Goal: Find contact information: Obtain details needed to contact an individual or organization

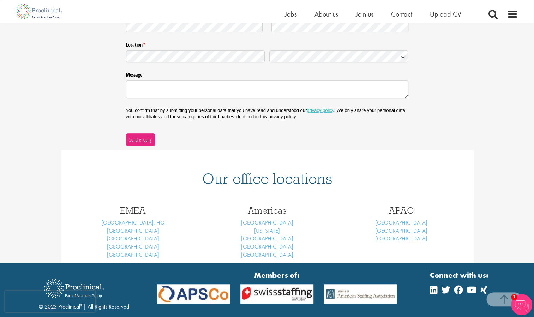
scroll to position [165, 0]
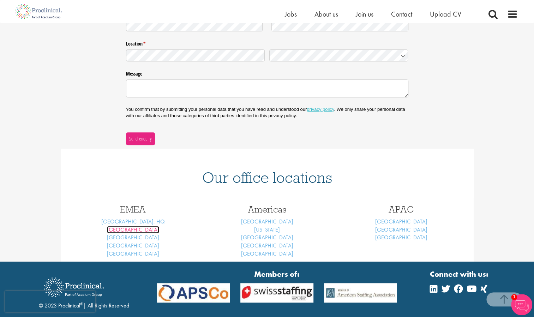
click at [131, 231] on link "[GEOGRAPHIC_DATA]" at bounding box center [133, 229] width 52 height 7
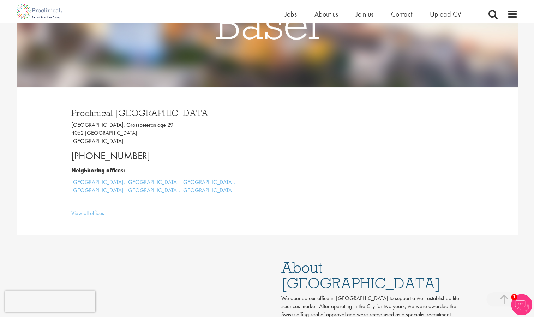
scroll to position [131, 0]
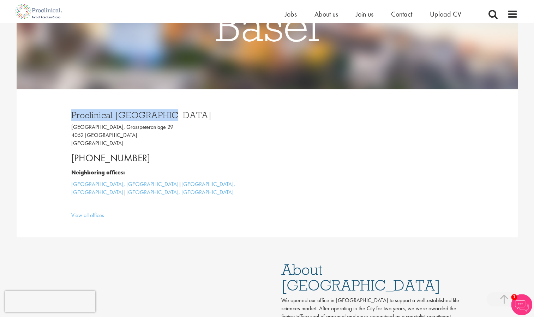
drag, startPoint x: 163, startPoint y: 114, endPoint x: 71, endPoint y: 119, distance: 92.3
click at [71, 119] on div "Proclinical [GEOGRAPHIC_DATA] [GEOGRAPHIC_DATA], [STREET_ADDRESS] [PHONE_NUMBER…" at bounding box center [166, 163] width 201 height 120
copy h3 "Proclinical [GEOGRAPHIC_DATA]"
click at [71, 119] on div "Proclinical Switzerland Grosspeter Tower, Grosspeteranlage 29 4052 Basel Switze…" at bounding box center [166, 163] width 201 height 120
click at [109, 128] on p "Grosspeter Tower, Grosspeteranlage 29 4052 Basel Switzerland" at bounding box center [166, 135] width 191 height 24
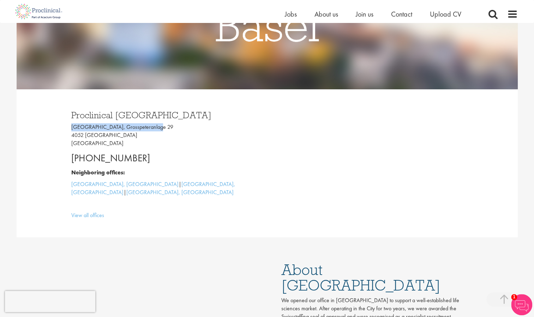
drag, startPoint x: 151, startPoint y: 128, endPoint x: 71, endPoint y: 129, distance: 80.9
click at [71, 129] on div "Proclinical Switzerland Grosspeter Tower, Grosspeteranlage 29 4052 Basel Switze…" at bounding box center [166, 163] width 201 height 120
copy p "Grosspeter Tower, Grosspeteranlage"
drag, startPoint x: 141, startPoint y: 157, endPoint x: 69, endPoint y: 154, distance: 72.1
click at [69, 154] on div "Proclinical Switzerland Grosspeter Tower, Grosspeteranlage 29 4052 Basel Switze…" at bounding box center [166, 163] width 201 height 120
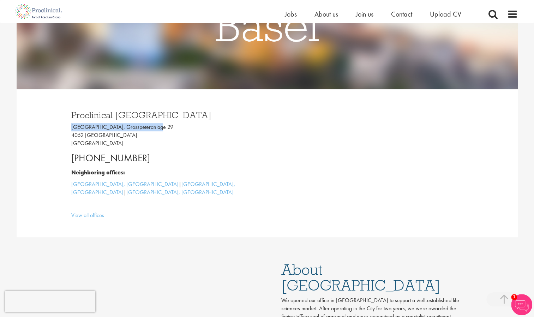
copy p "+41 61 508 7070"
